Goal: Task Accomplishment & Management: Use online tool/utility

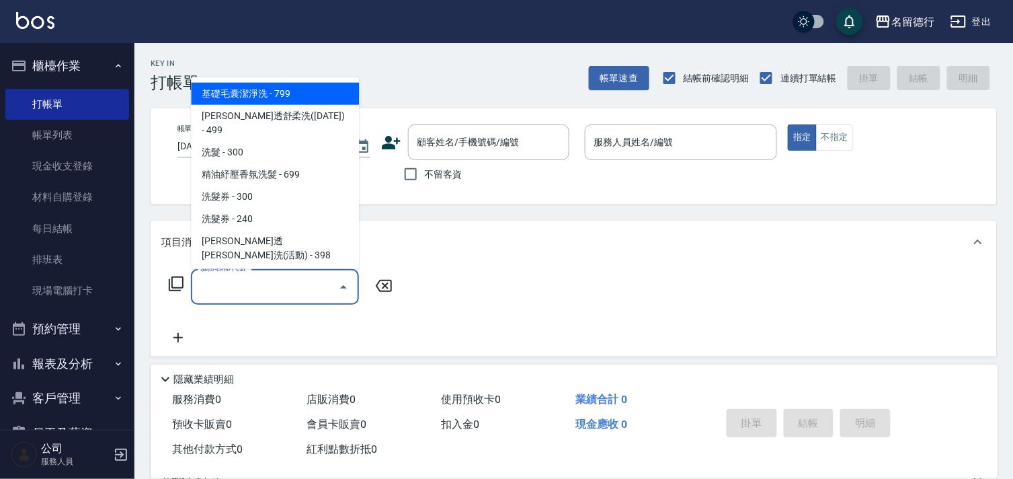
click at [274, 287] on input "服務名稱/代號" at bounding box center [265, 287] width 136 height 24
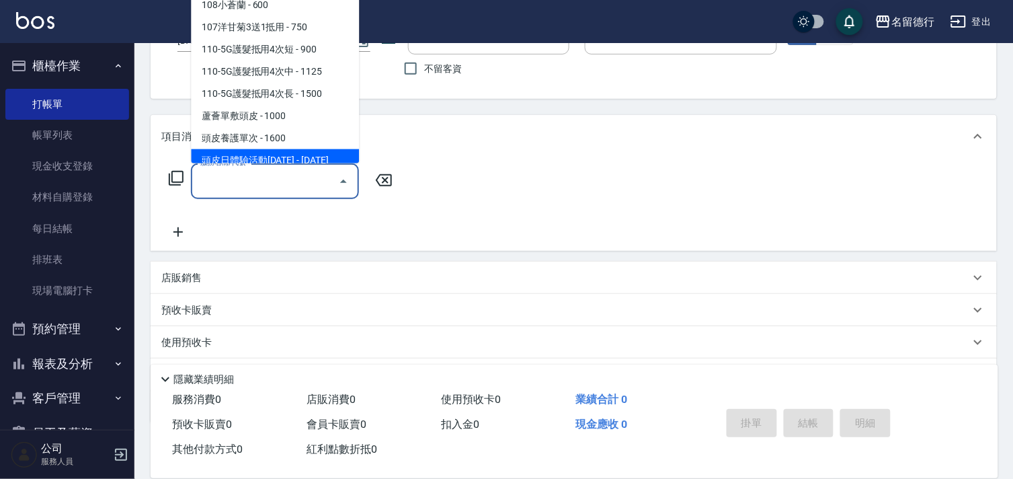
scroll to position [177, 0]
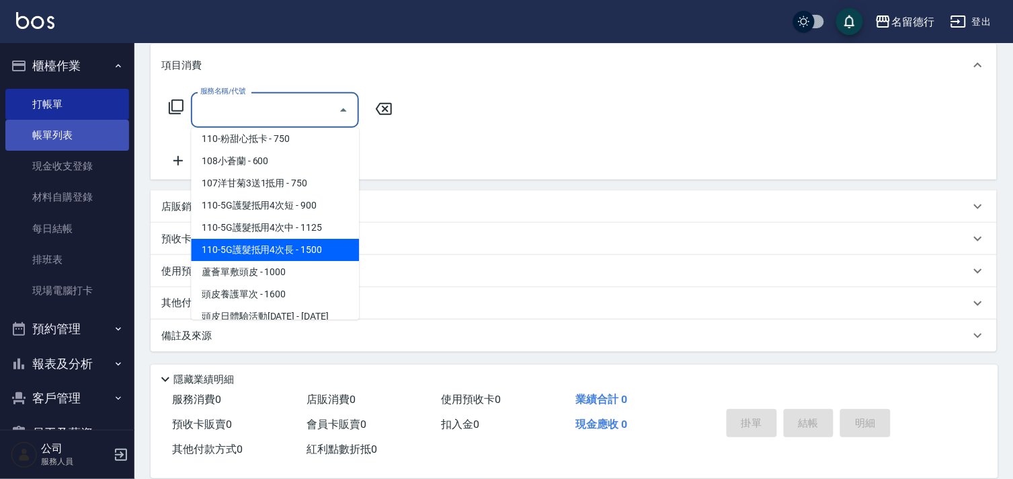
drag, startPoint x: 75, startPoint y: 143, endPoint x: 83, endPoint y: 144, distance: 7.4
click at [75, 143] on link "帳單列表" at bounding box center [67, 135] width 124 height 31
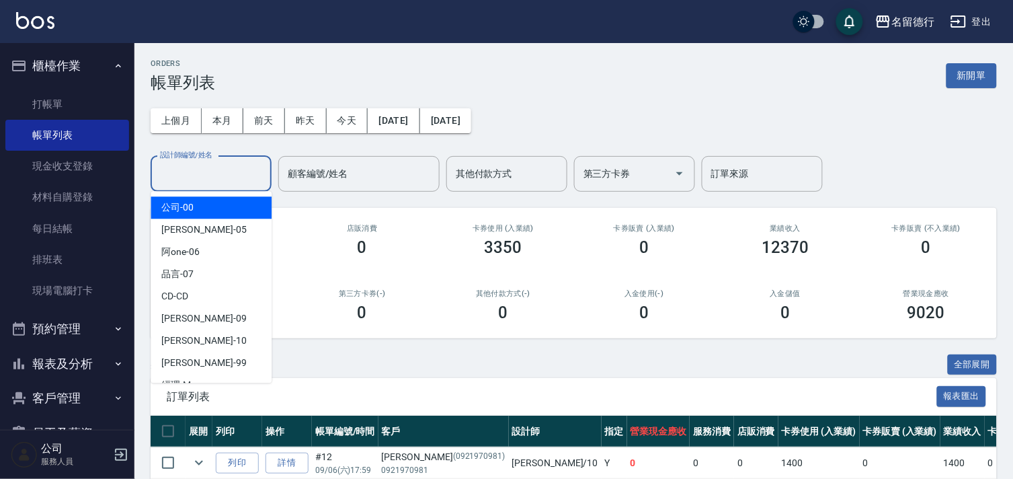
click at [197, 171] on input "設計師編號/姓名" at bounding box center [211, 174] width 109 height 24
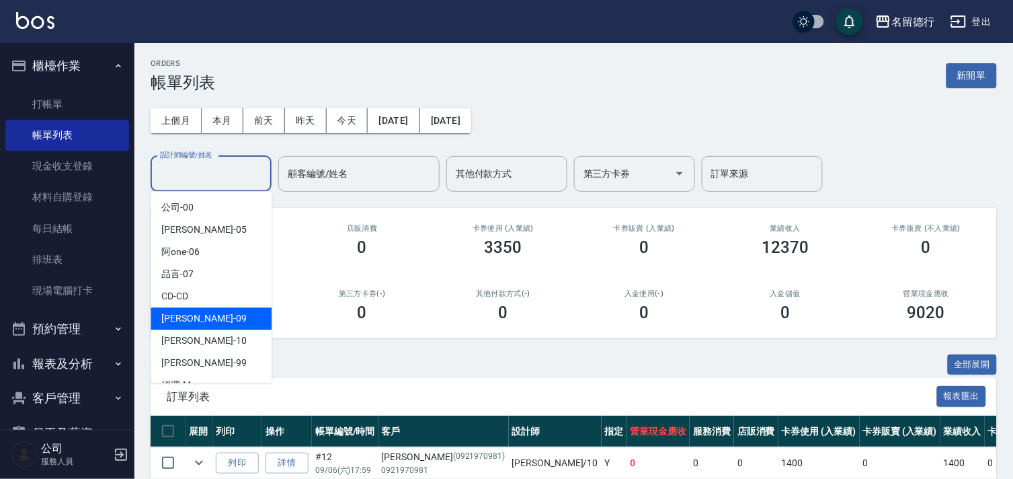
click at [180, 313] on span "TINA -09" at bounding box center [203, 318] width 85 height 14
type input "TINA-09"
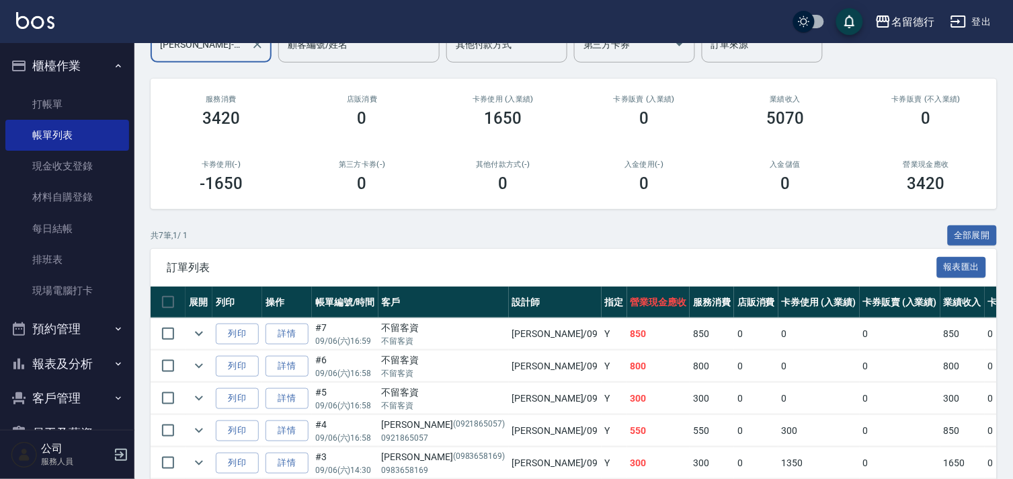
scroll to position [259, 0]
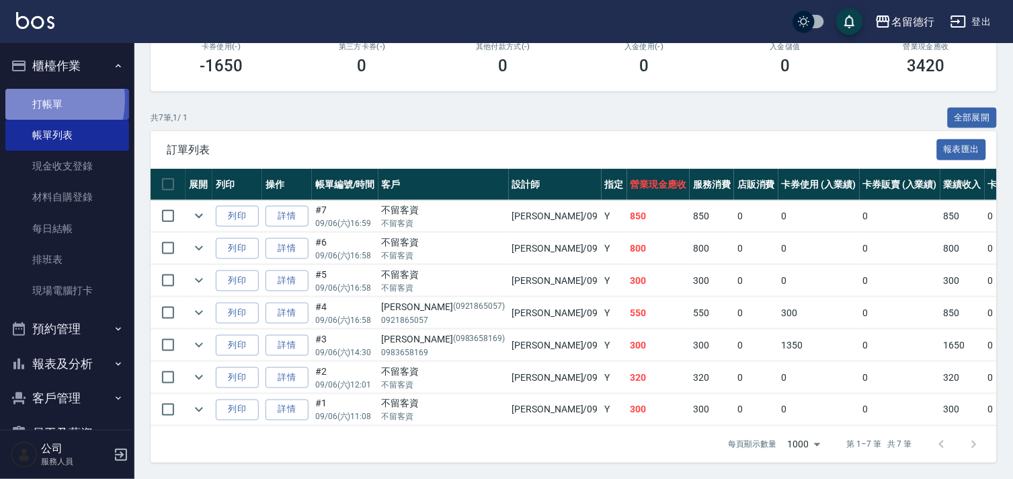
click at [31, 100] on link "打帳單" at bounding box center [67, 104] width 124 height 31
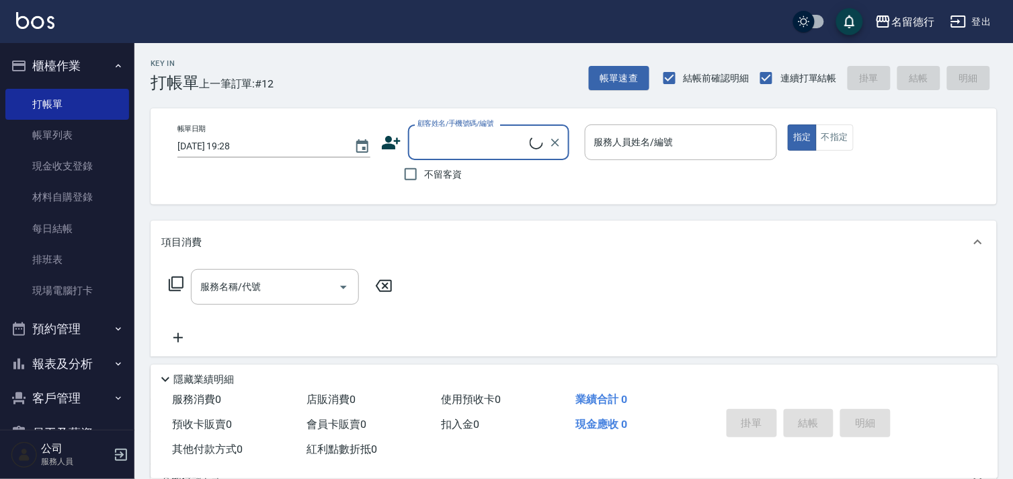
click at [435, 132] on input "顧客姓名/手機號碼/編號" at bounding box center [472, 142] width 116 height 24
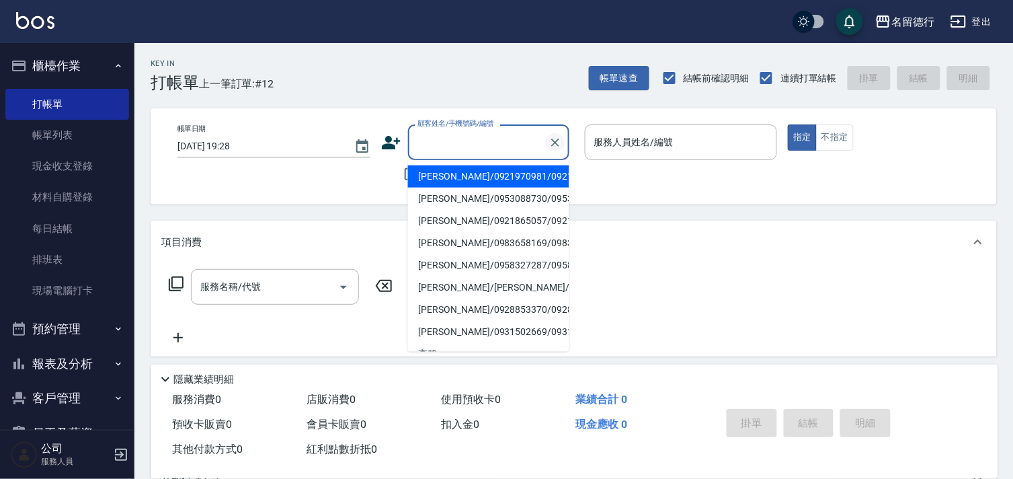
click at [554, 142] on icon "Clear" at bounding box center [555, 142] width 13 height 13
click at [362, 169] on div "帳單日期 2025/09/06 19:28 顧客姓名/手機號碼/編號 顧客姓名/手機號碼/編號 不留客資 服務人員姓名/編號 服務人員姓名/編號 指定 不指定" at bounding box center [574, 156] width 814 height 64
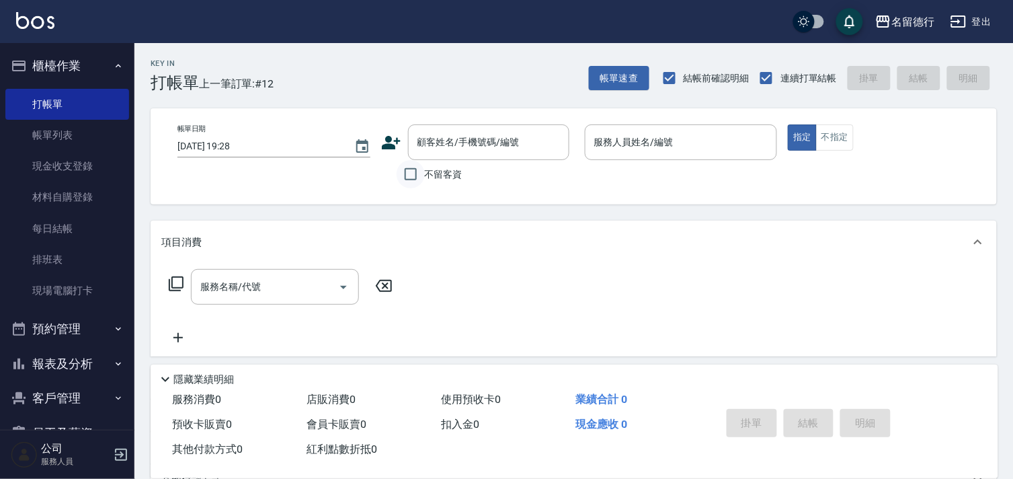
click at [410, 175] on input "不留客資" at bounding box center [411, 174] width 28 height 28
checkbox input "true"
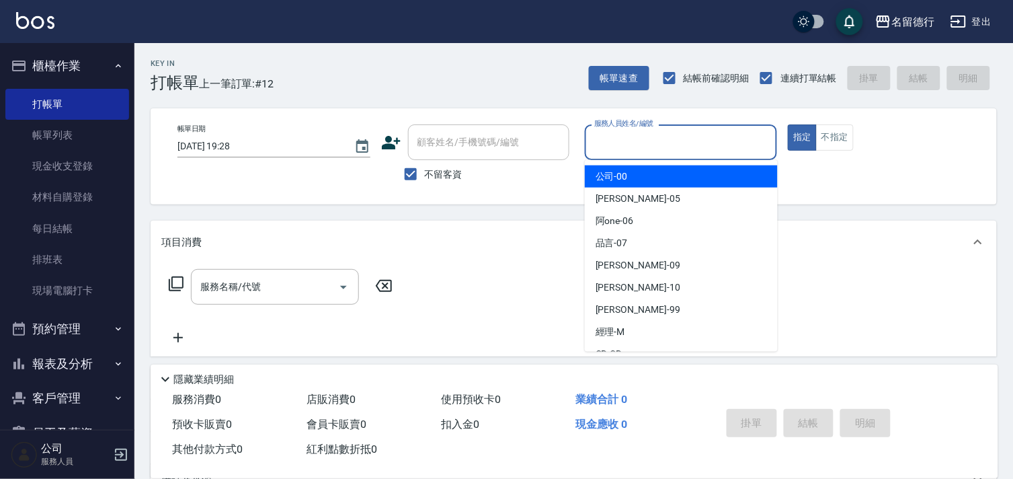
click at [647, 148] on input "服務人員姓名/編號" at bounding box center [681, 142] width 181 height 24
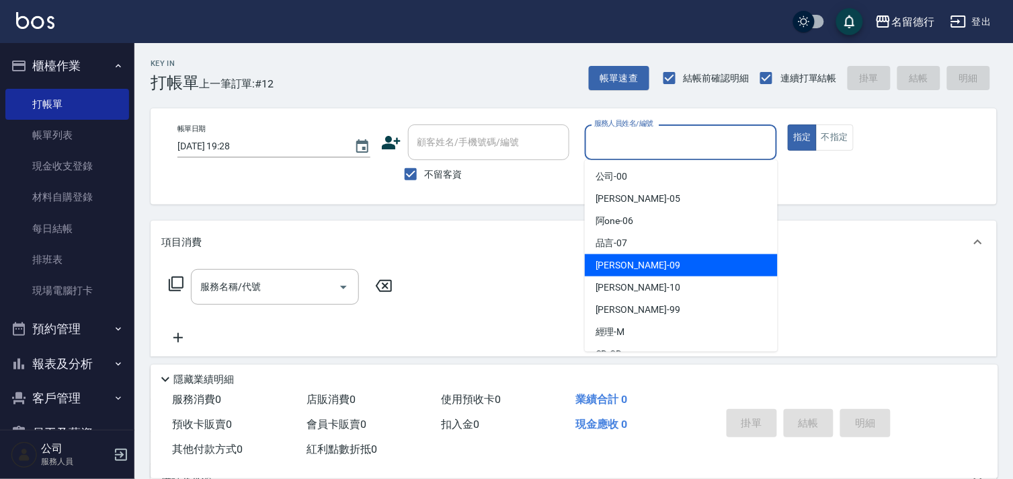
click at [615, 258] on span "TINA -09" at bounding box center [638, 265] width 85 height 14
type input "TINA-09"
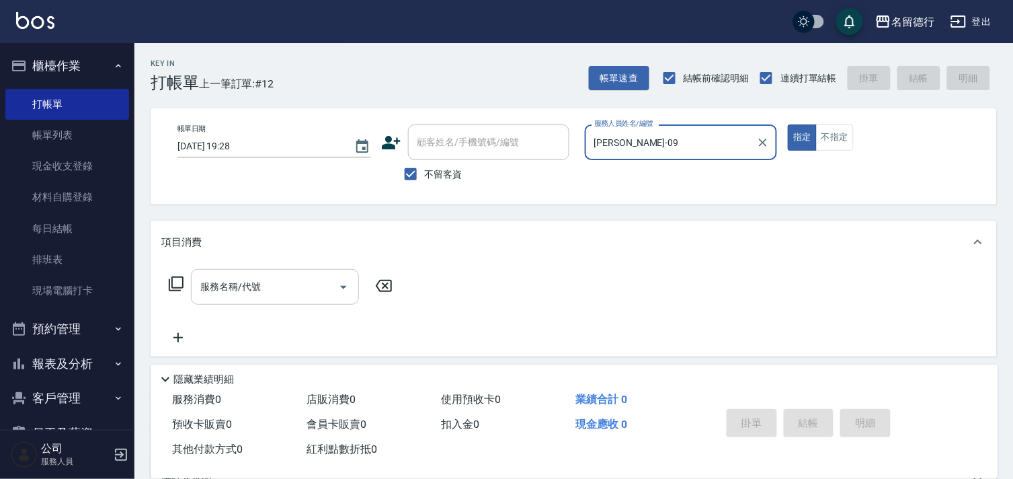
click at [264, 282] on input "服務名稱/代號" at bounding box center [265, 287] width 136 height 24
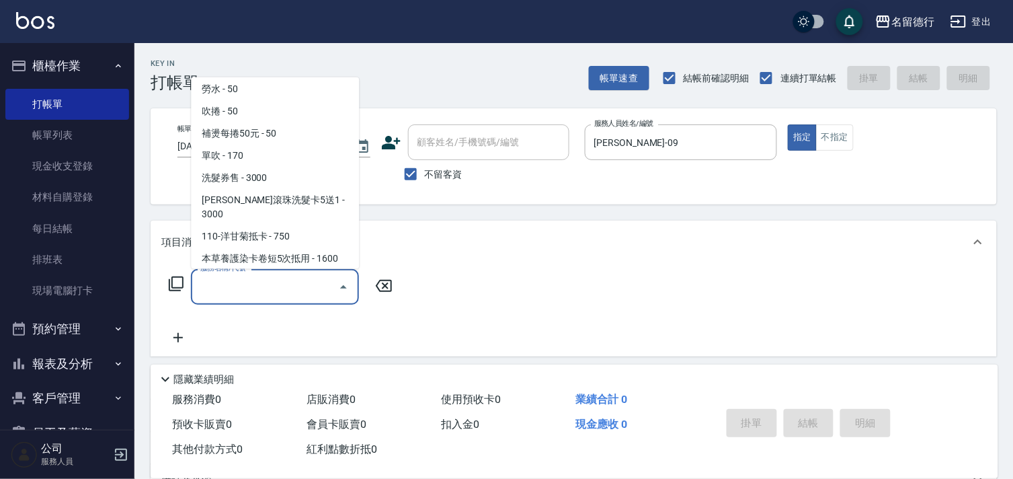
scroll to position [971, 0]
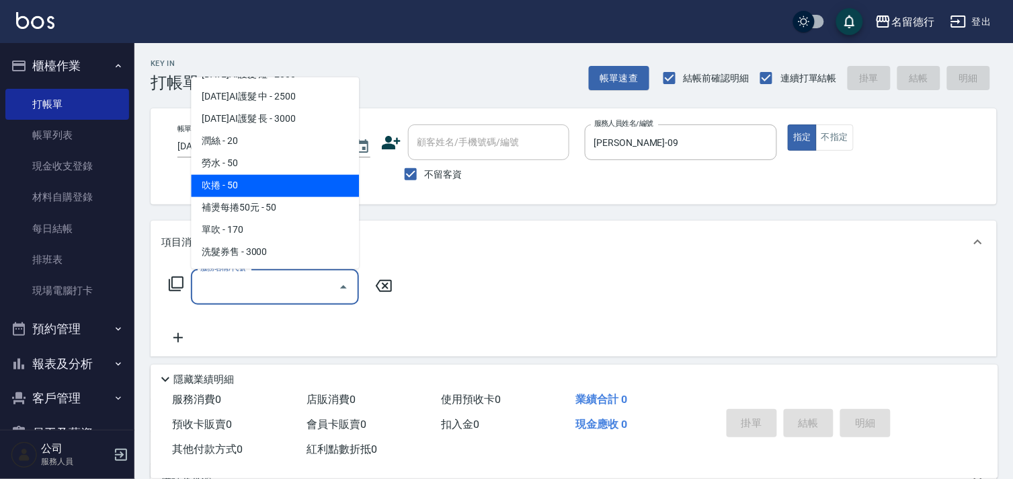
click at [233, 175] on span "吹捲 - 50" at bounding box center [275, 186] width 168 height 22
type input "吹捲(703)"
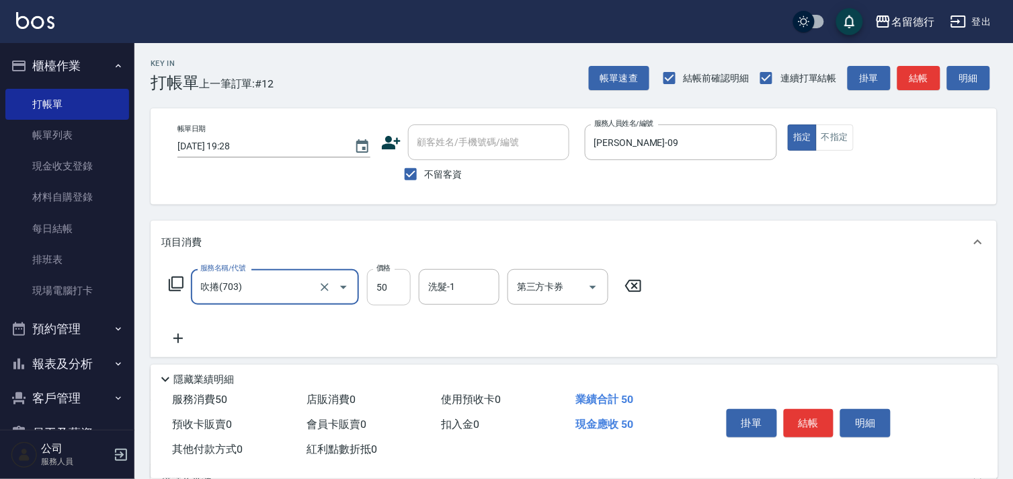
click at [375, 282] on input "50" at bounding box center [389, 287] width 44 height 36
type input "100"
click at [432, 286] on div "洗髮-1 洗髮-1" at bounding box center [459, 287] width 81 height 36
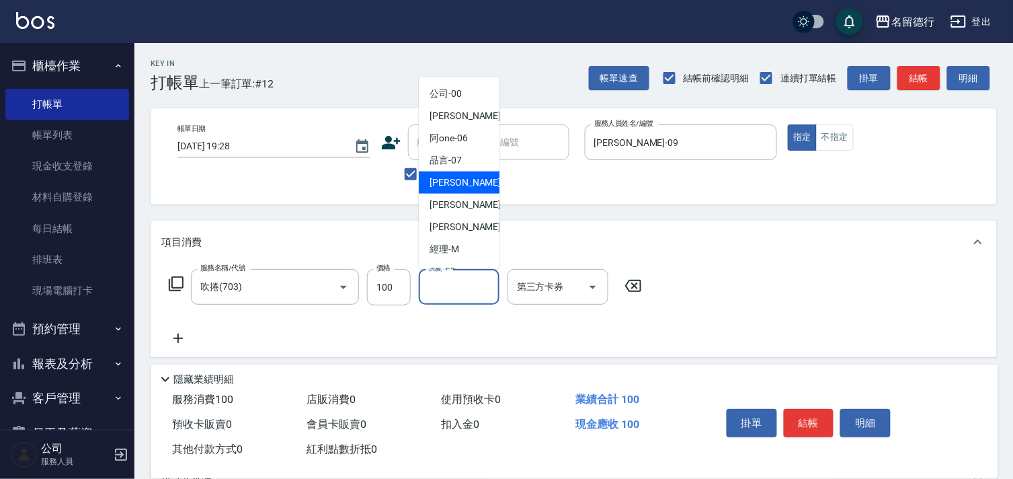
click at [440, 184] on span "TINA -09" at bounding box center [472, 182] width 85 height 14
type input "TINA-09"
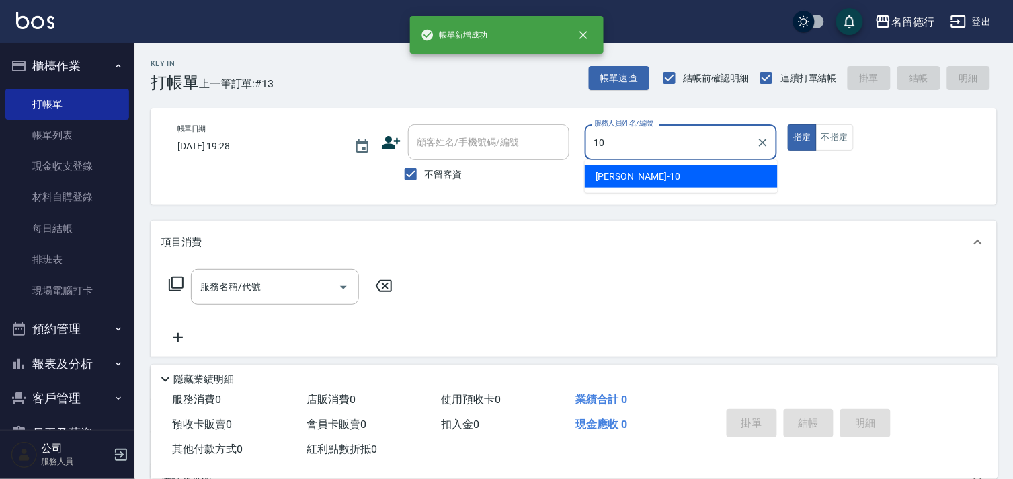
type input "婉如-10"
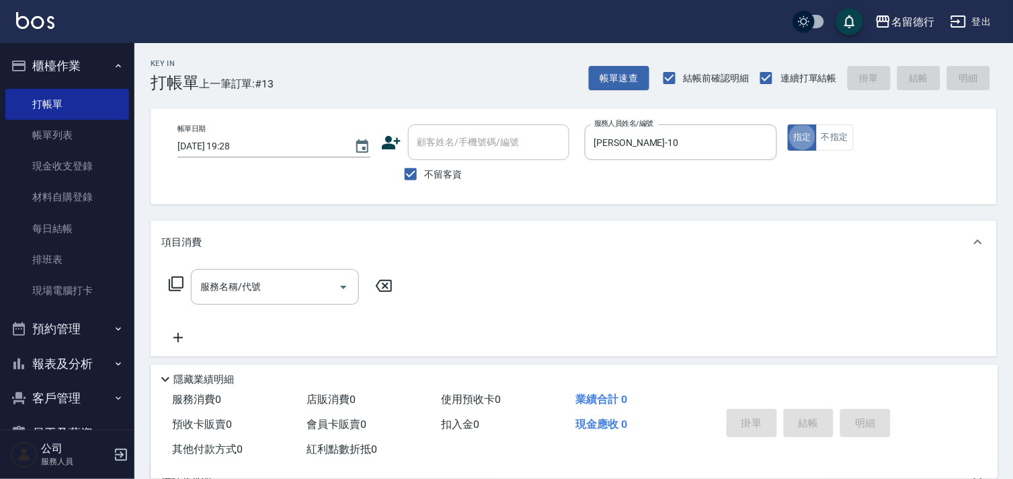
type button "true"
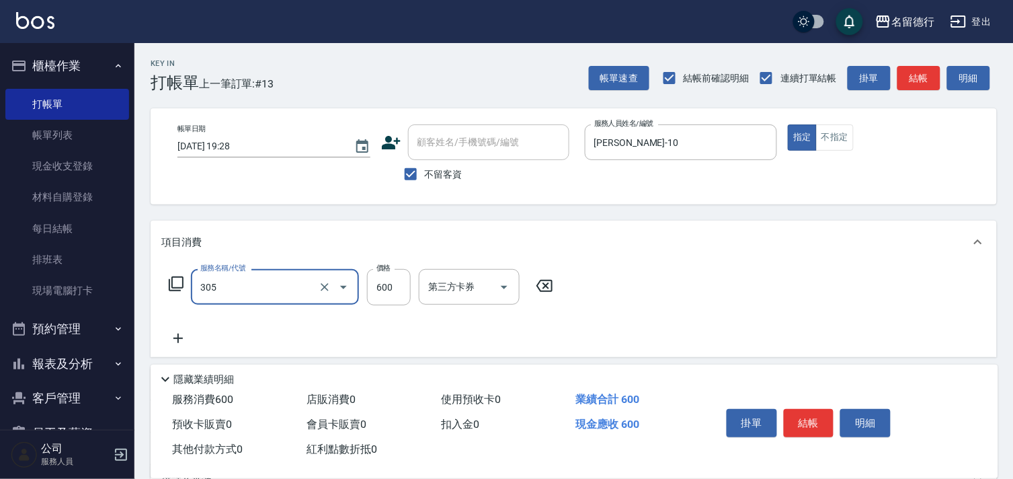
type input "剪髮(305)"
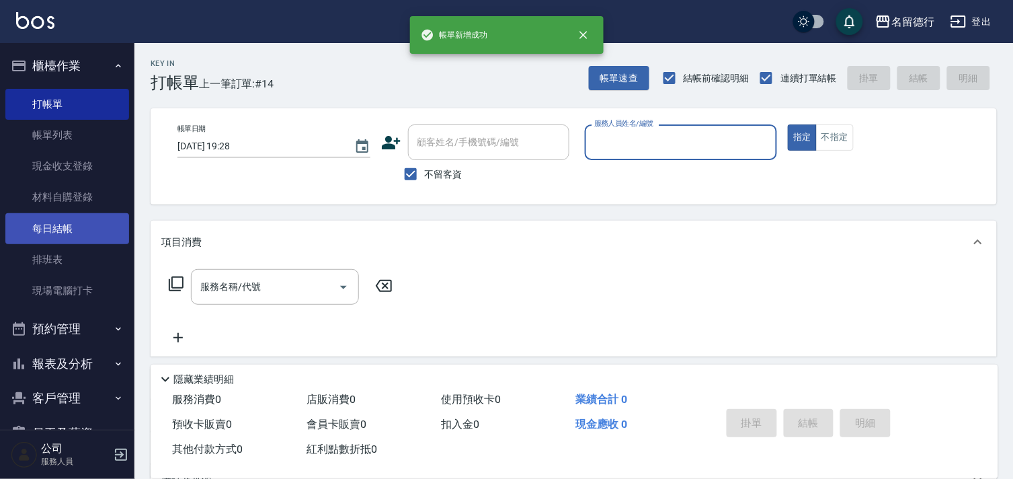
click at [52, 229] on link "每日結帳" at bounding box center [67, 228] width 124 height 31
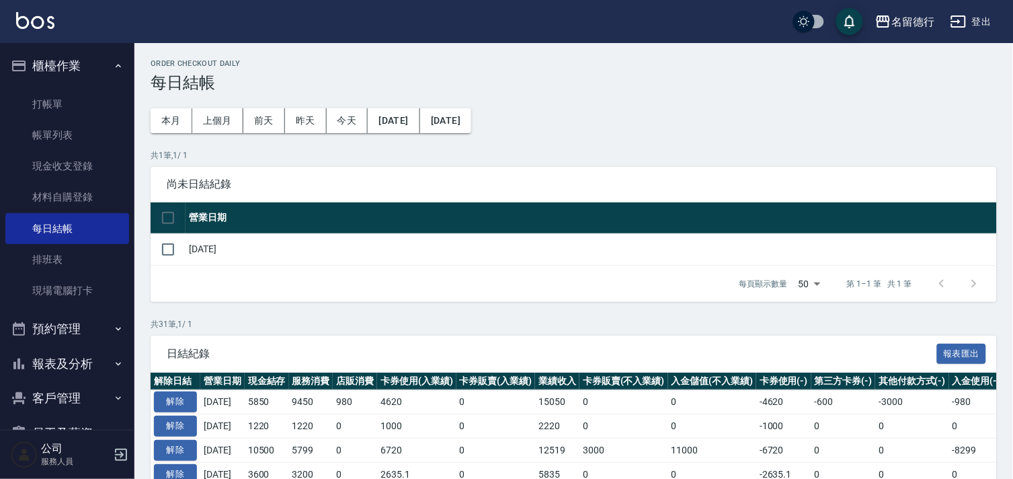
click at [172, 224] on input "checkbox" at bounding box center [168, 218] width 28 height 28
checkbox input "true"
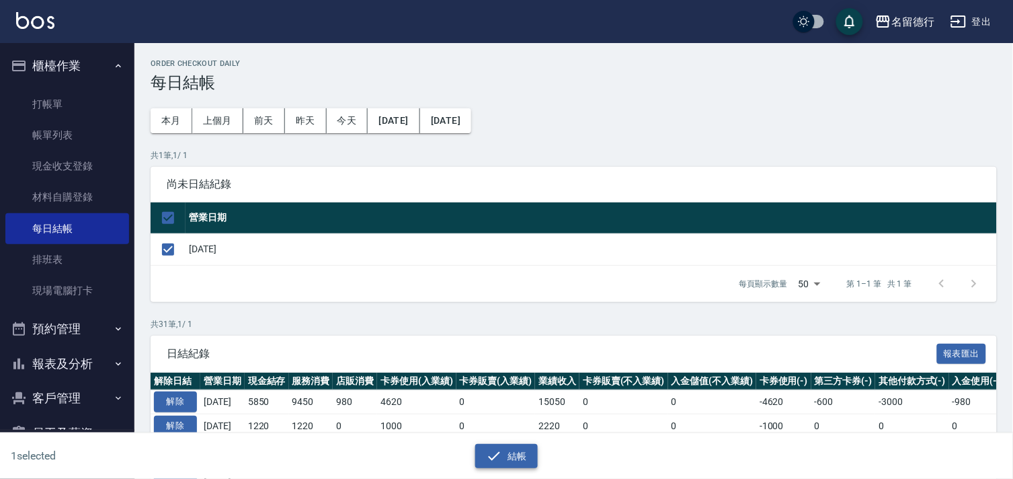
click at [489, 458] on icon "button" at bounding box center [494, 456] width 16 height 16
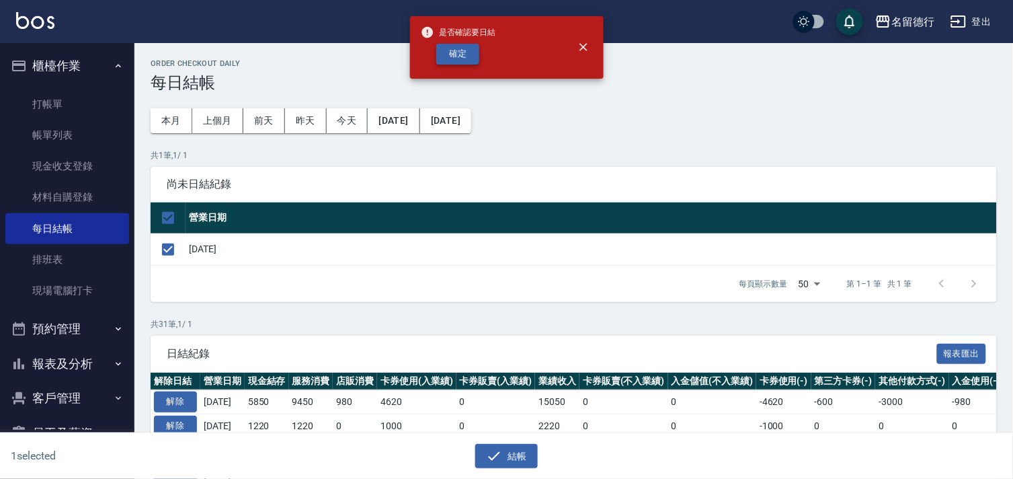
click at [468, 61] on button "確定" at bounding box center [457, 54] width 43 height 21
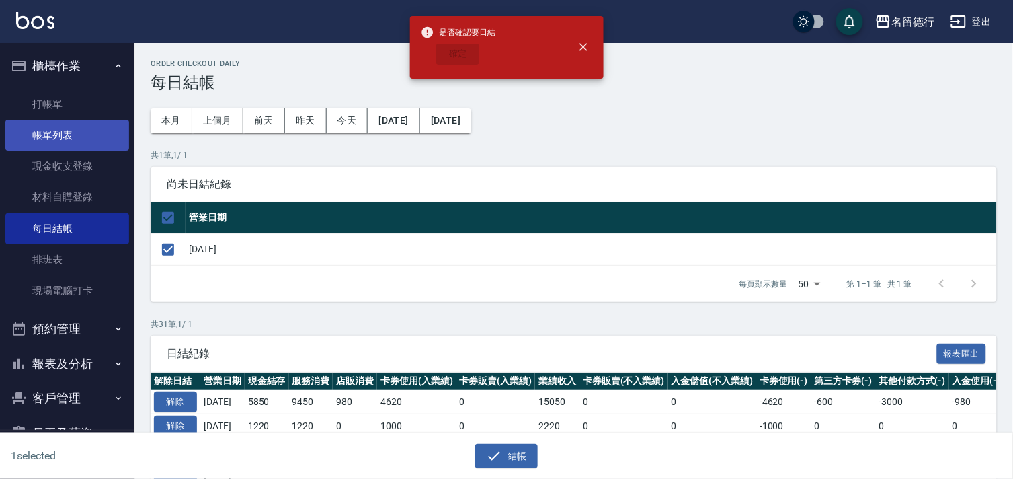
checkbox input "false"
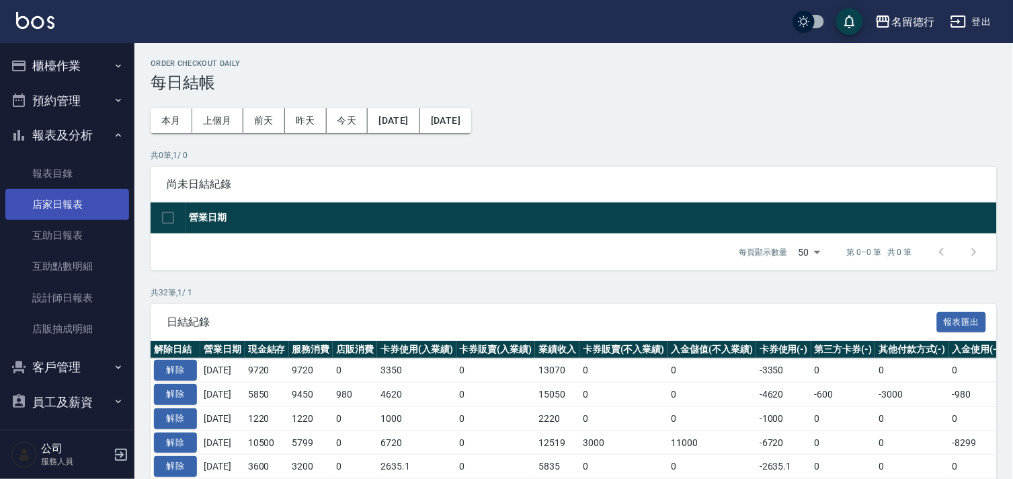
click at [69, 200] on link "店家日報表" at bounding box center [67, 204] width 124 height 31
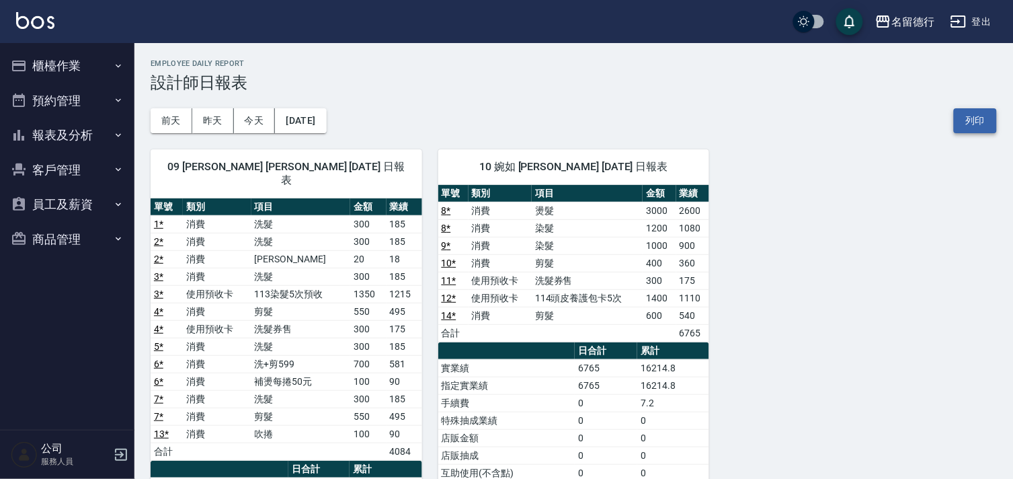
click at [983, 116] on button "列印" at bounding box center [975, 120] width 43 height 25
click at [70, 133] on button "報表及分析" at bounding box center [67, 135] width 124 height 35
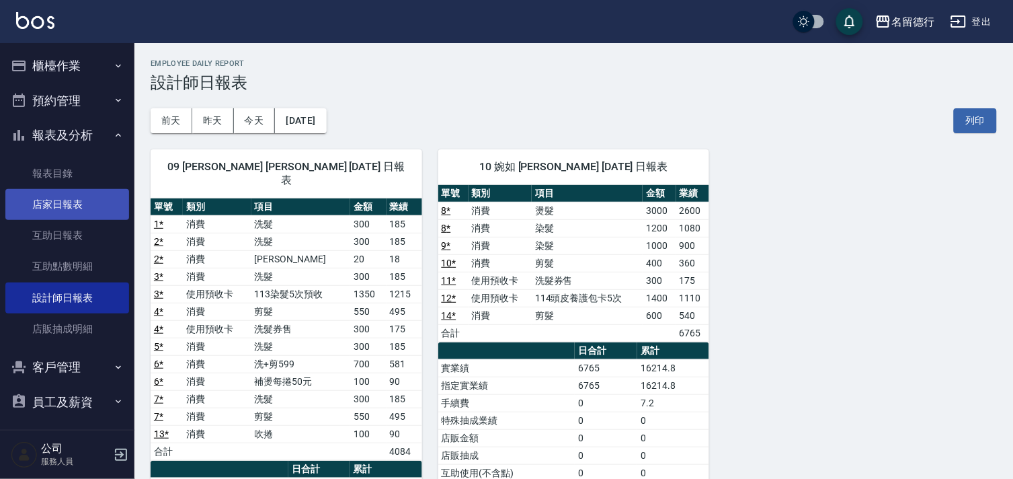
click at [68, 200] on link "店家日報表" at bounding box center [67, 204] width 124 height 31
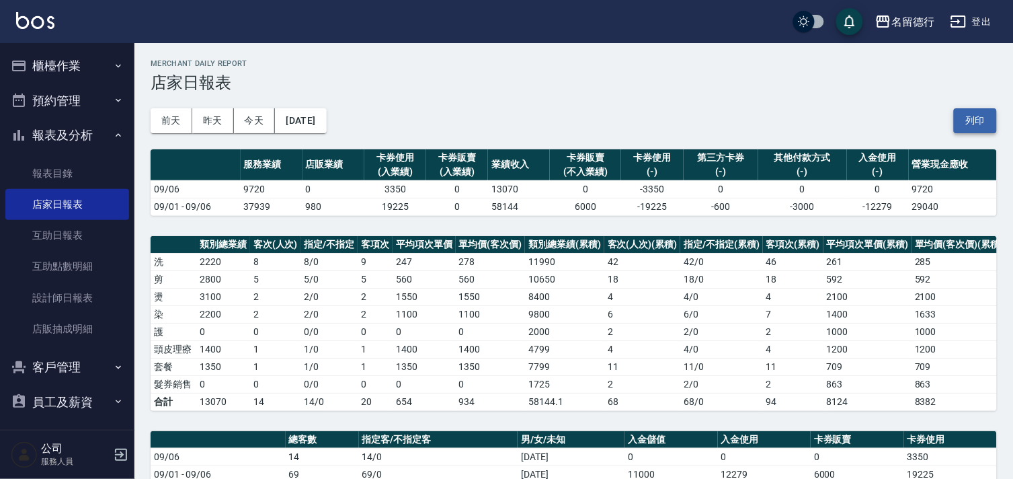
click at [980, 122] on button "列印" at bounding box center [975, 120] width 43 height 25
